Goal: Check status

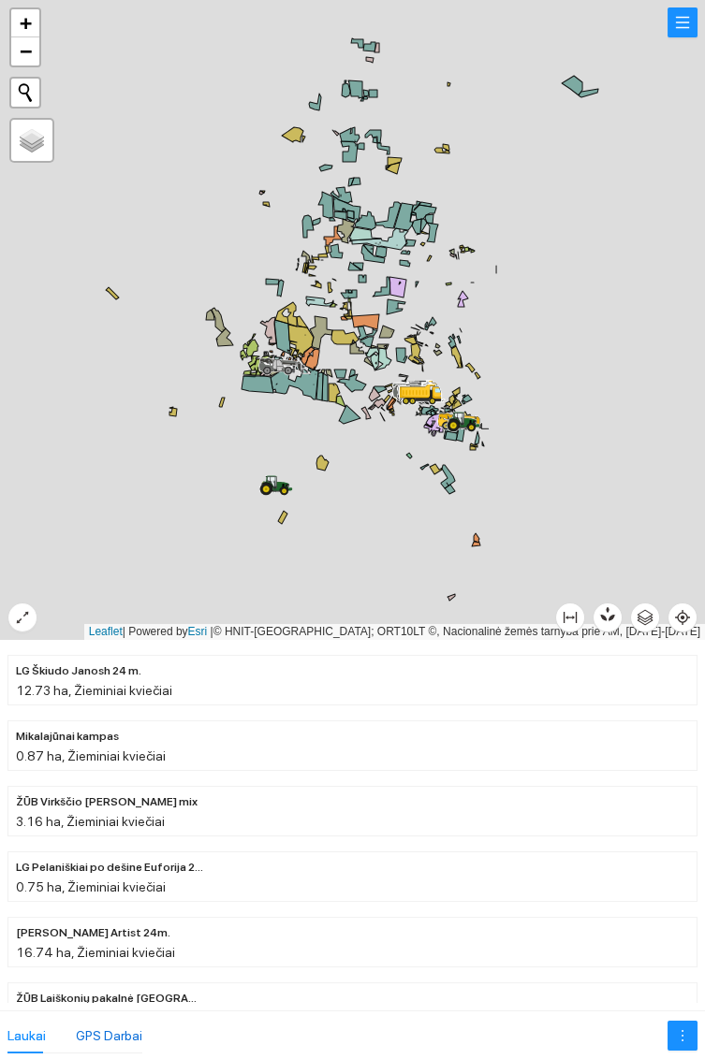
click at [122, 1026] on div "GPS Darbai" at bounding box center [109, 1035] width 66 height 21
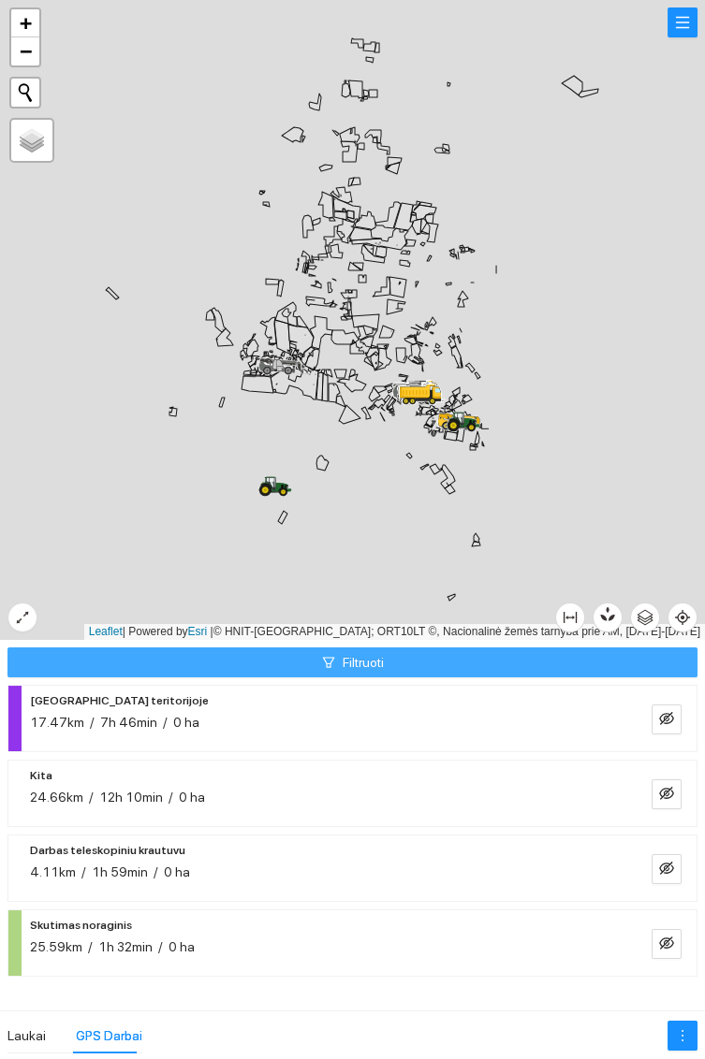
click at [427, 662] on button "Filtruoti" at bounding box center [352, 662] width 690 height 30
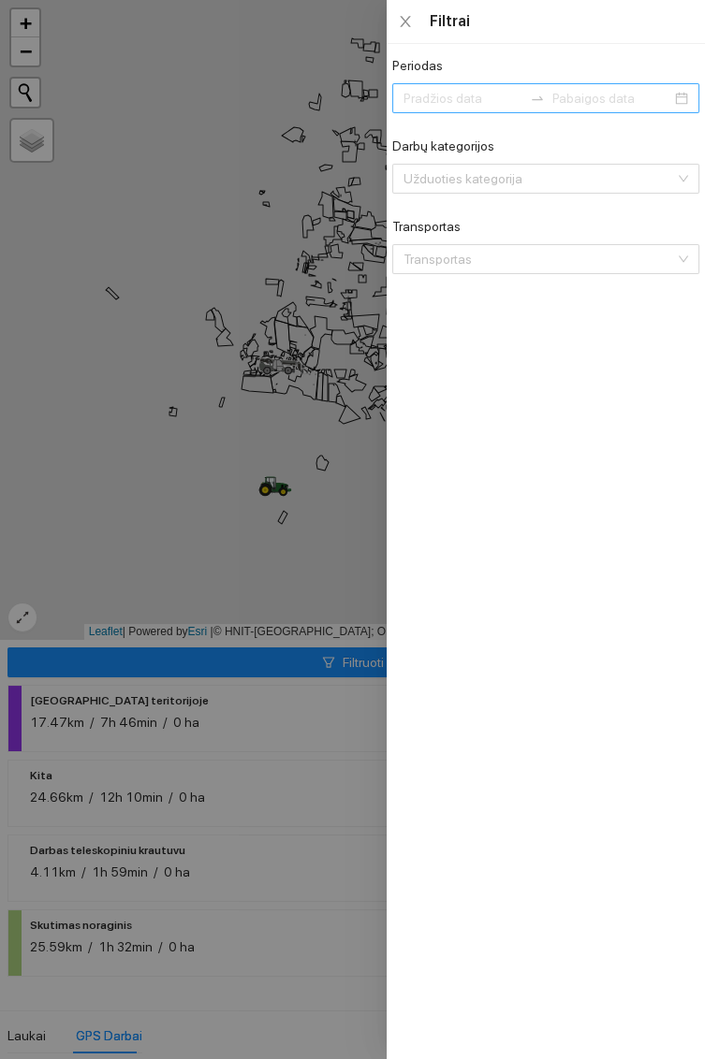
click at [560, 102] on input at bounding box center [611, 98] width 119 height 21
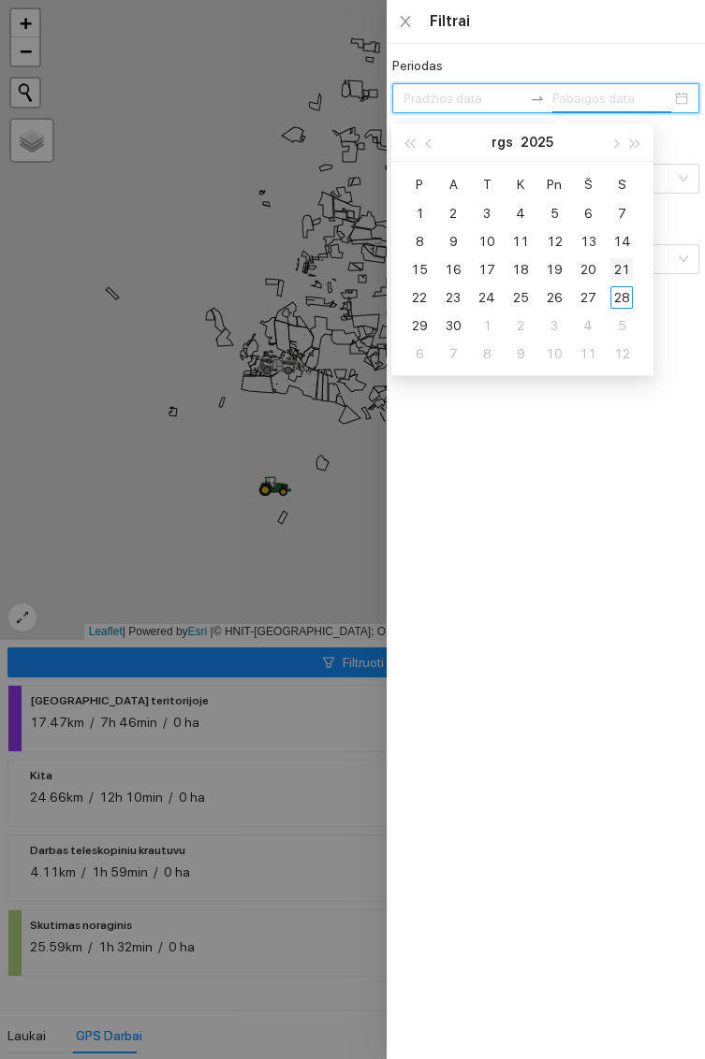
click at [621, 265] on div "21" at bounding box center [621, 269] width 22 height 22
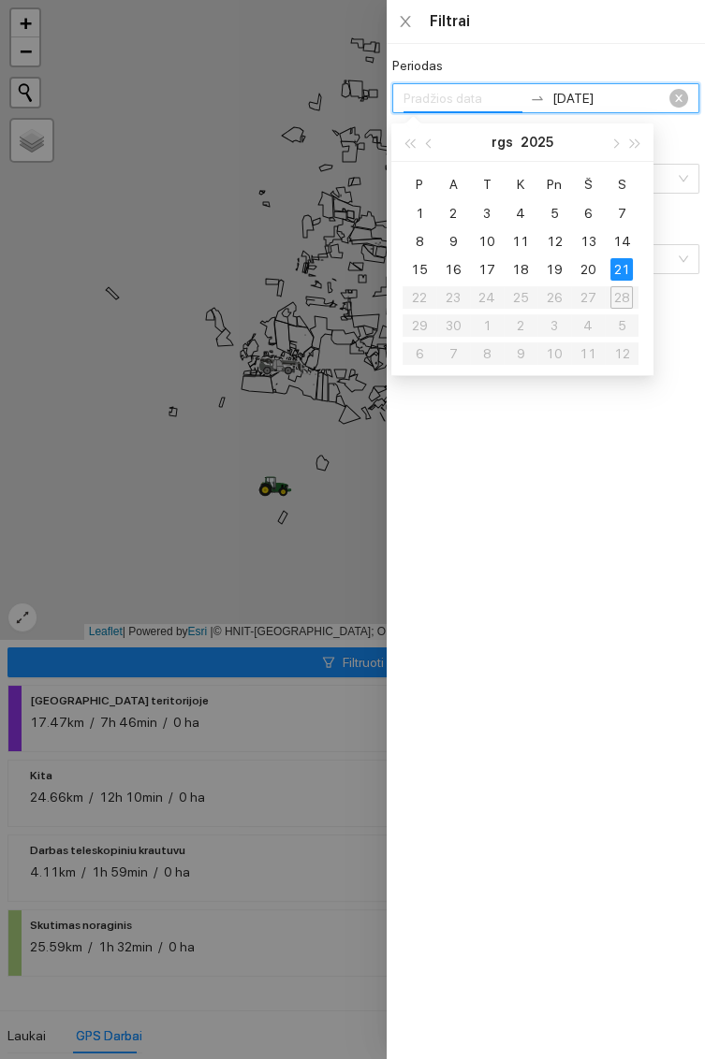
type input "[DATE]"
click at [280, 667] on div at bounding box center [352, 529] width 705 height 1059
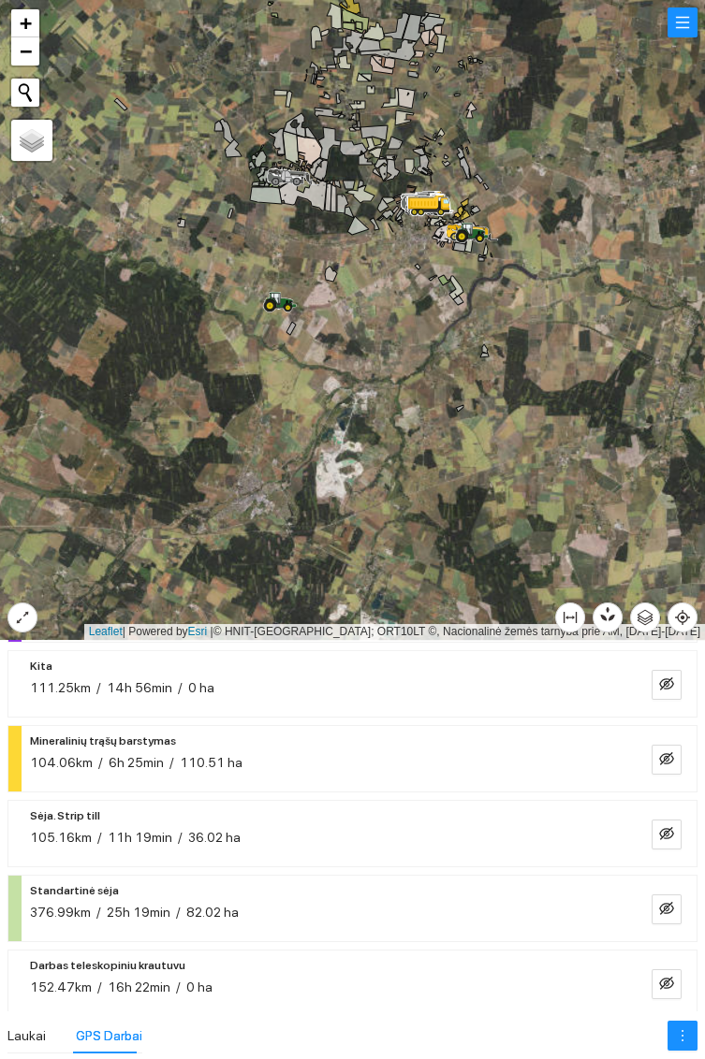
scroll to position [105, 0]
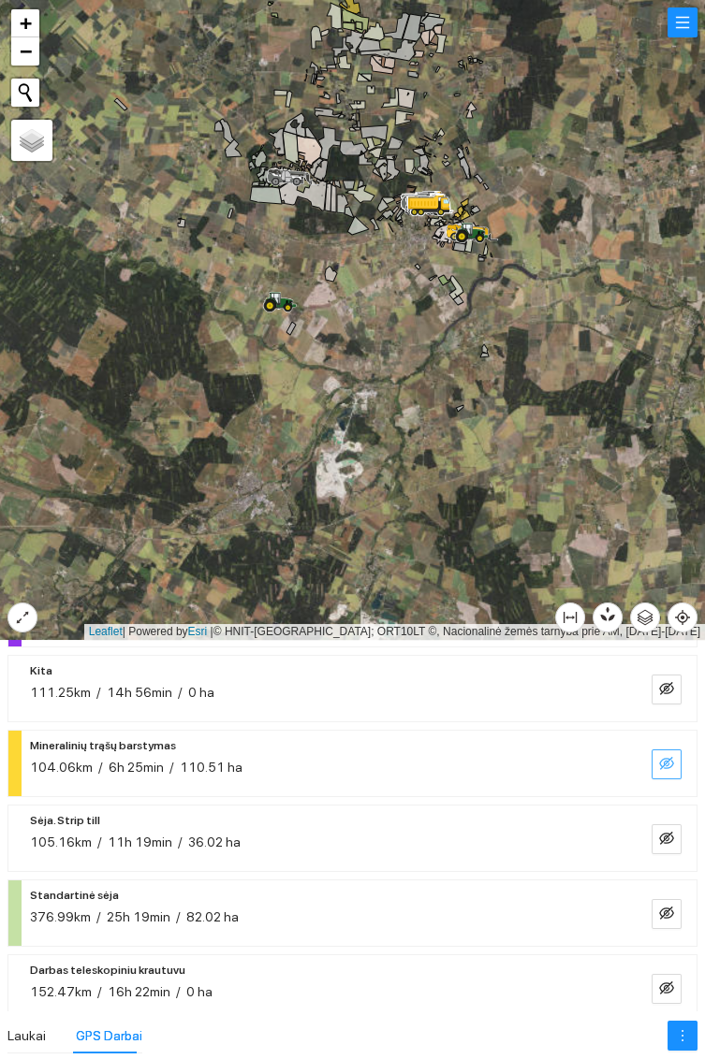
click at [666, 764] on icon "eye-invisible" at bounding box center [666, 763] width 15 height 15
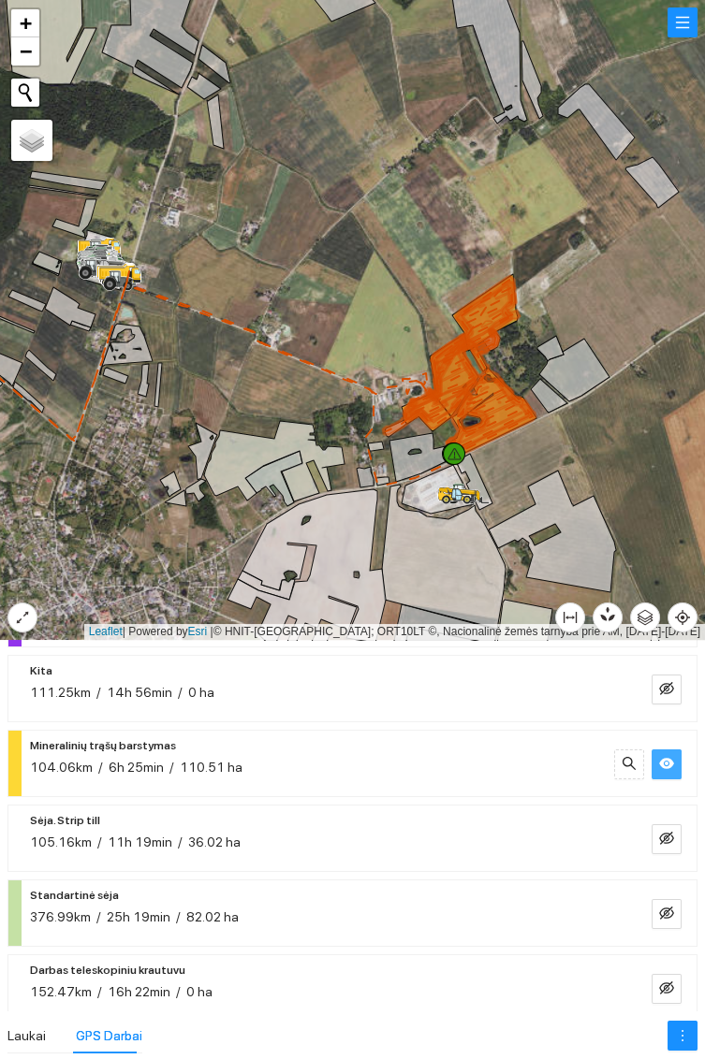
click at [580, 381] on icon at bounding box center [574, 370] width 70 height 63
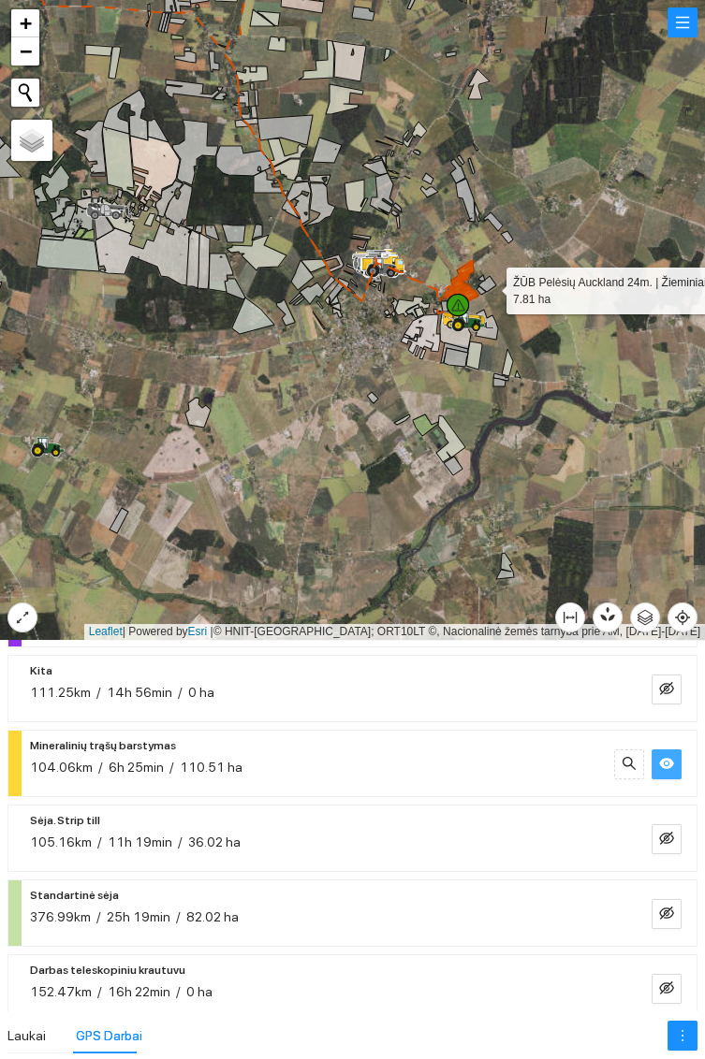
click at [658, 765] on button "button" at bounding box center [666, 764] width 30 height 30
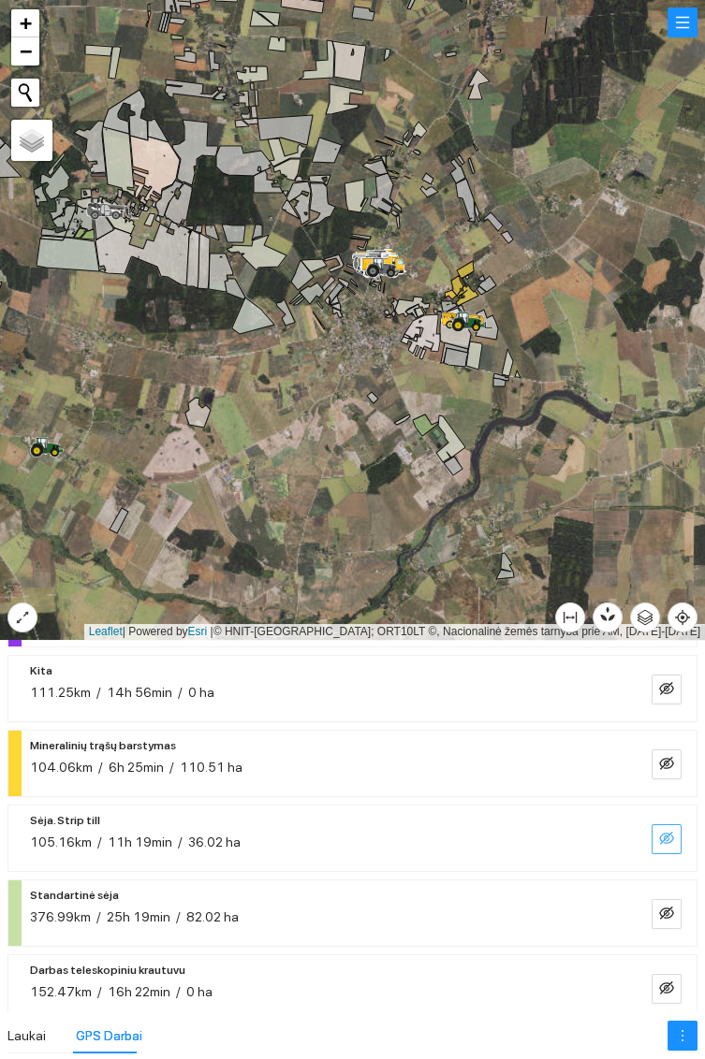
click at [671, 850] on button "button" at bounding box center [666, 839] width 30 height 30
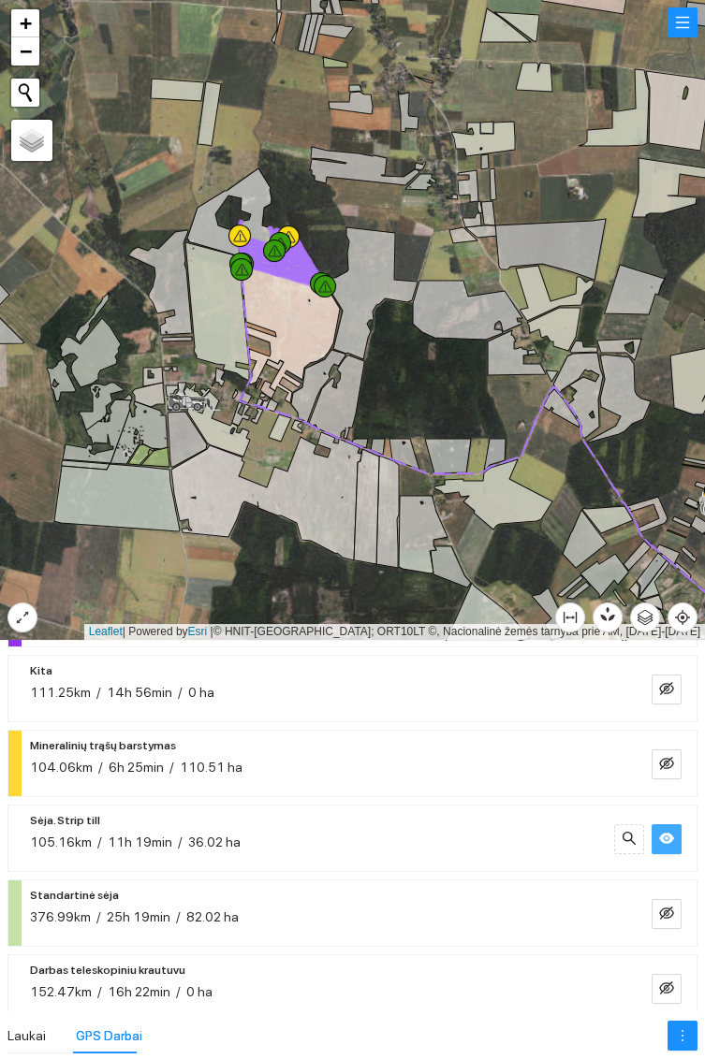
click at [658, 851] on button "button" at bounding box center [666, 839] width 30 height 30
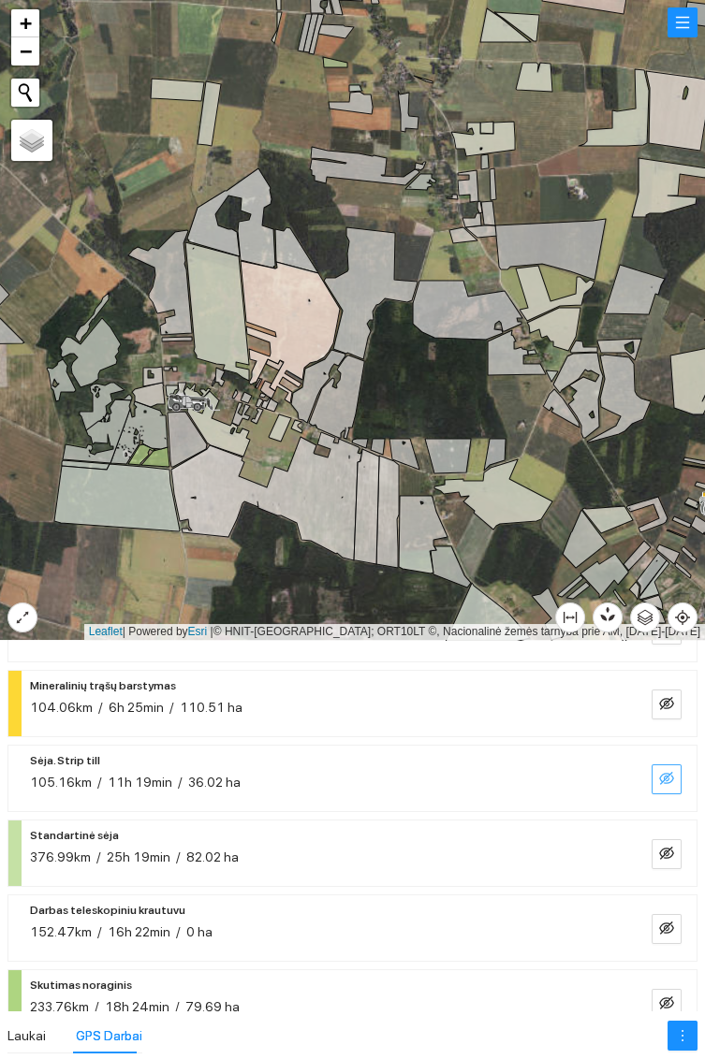
scroll to position [279, 0]
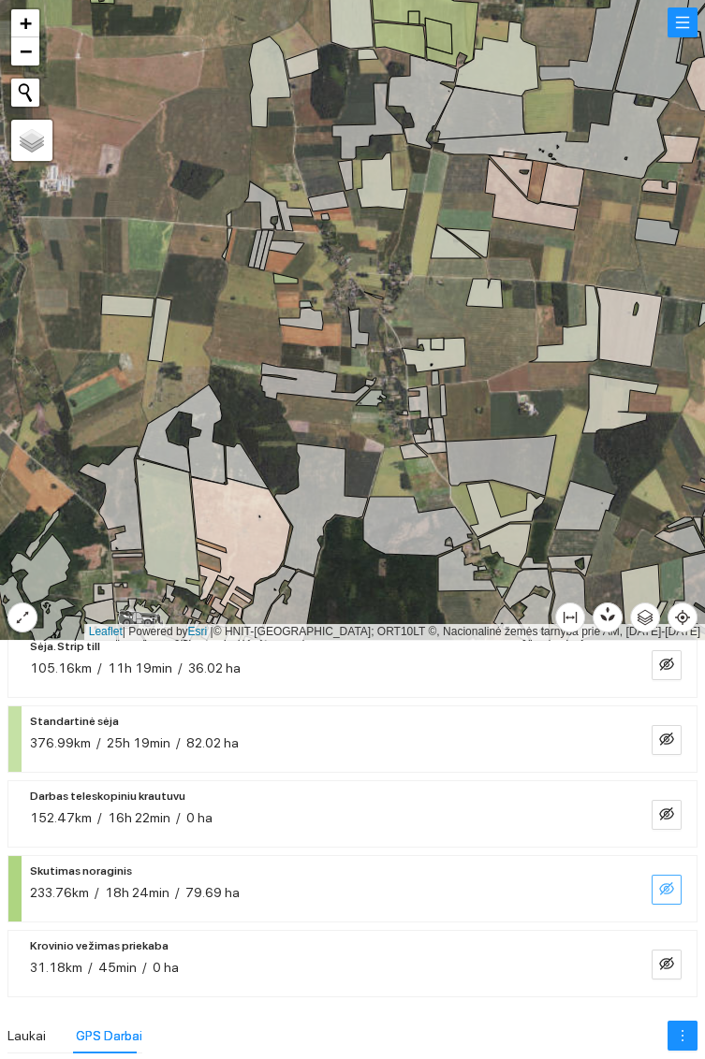
click at [661, 889] on icon "eye-invisible" at bounding box center [666, 888] width 15 height 15
